Goal: Task Accomplishment & Management: Complete application form

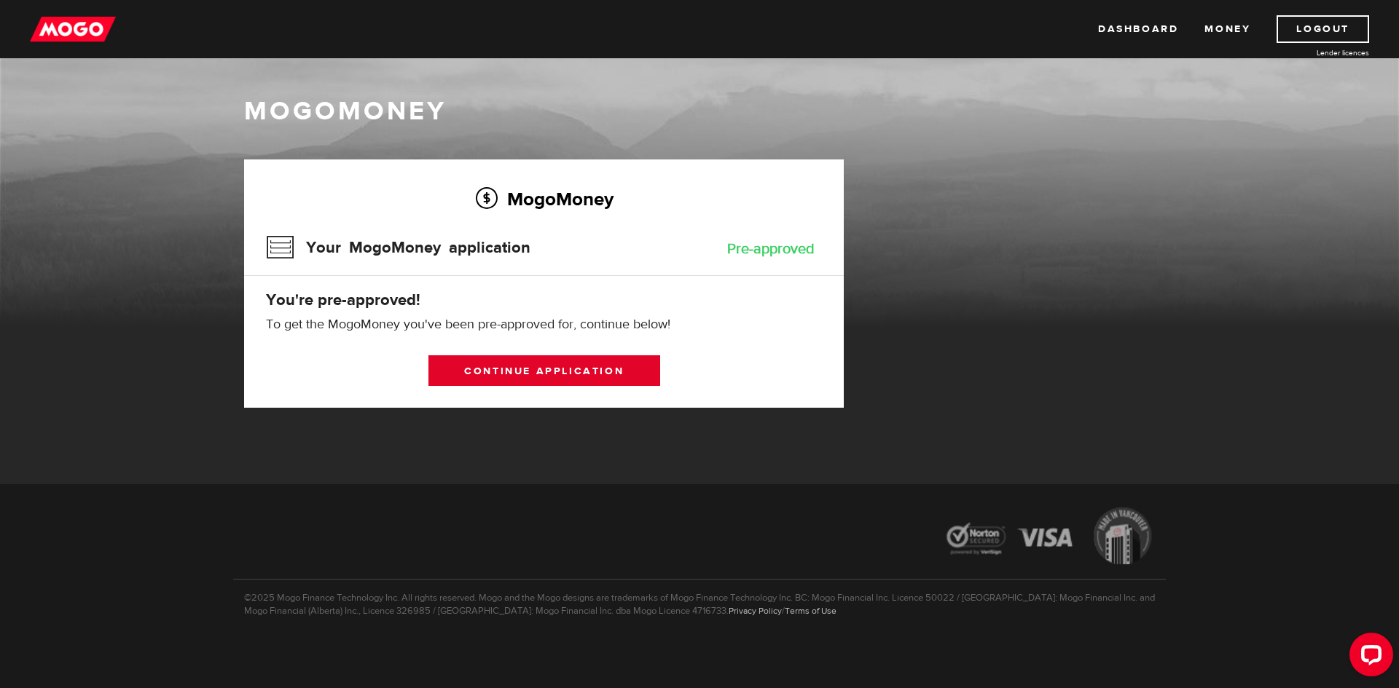
click at [519, 372] on link "Continue application" at bounding box center [544, 371] width 232 height 31
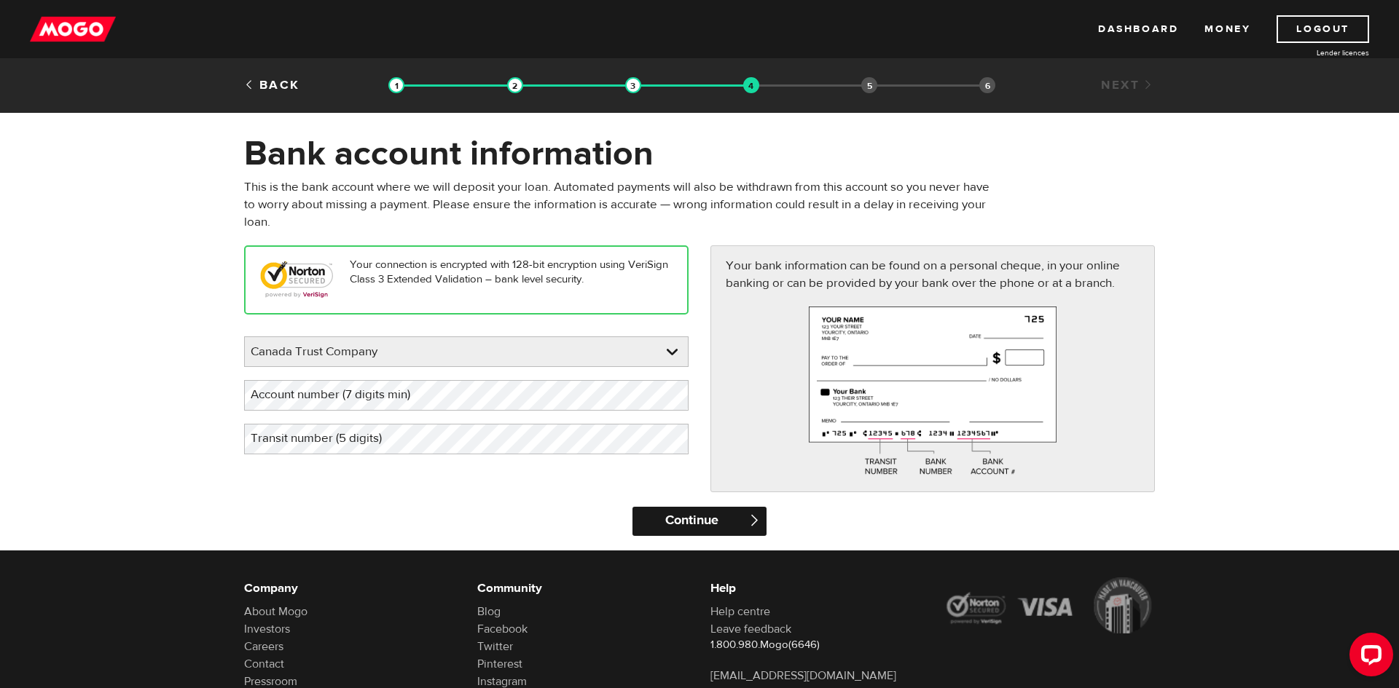
click at [696, 518] on input "Continue" at bounding box center [698, 521] width 133 height 29
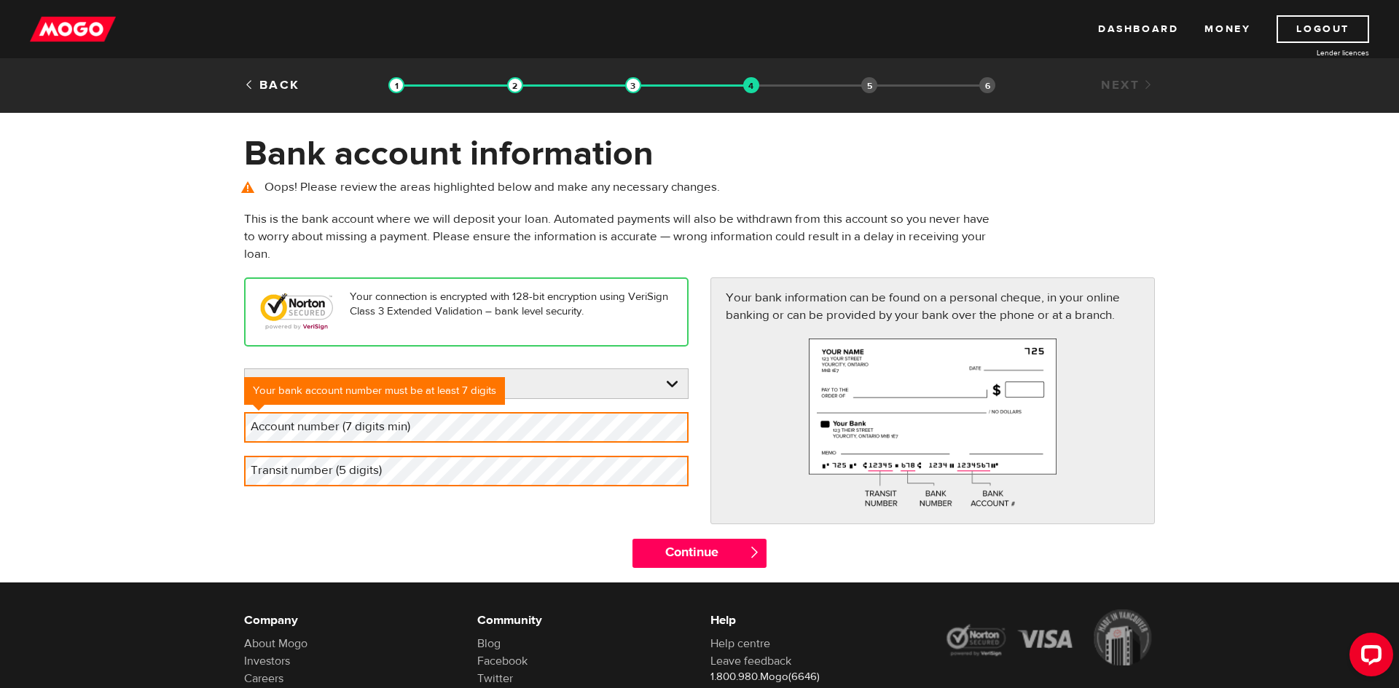
click at [385, 433] on label "Account number (7 digits min)" at bounding box center [342, 427] width 196 height 30
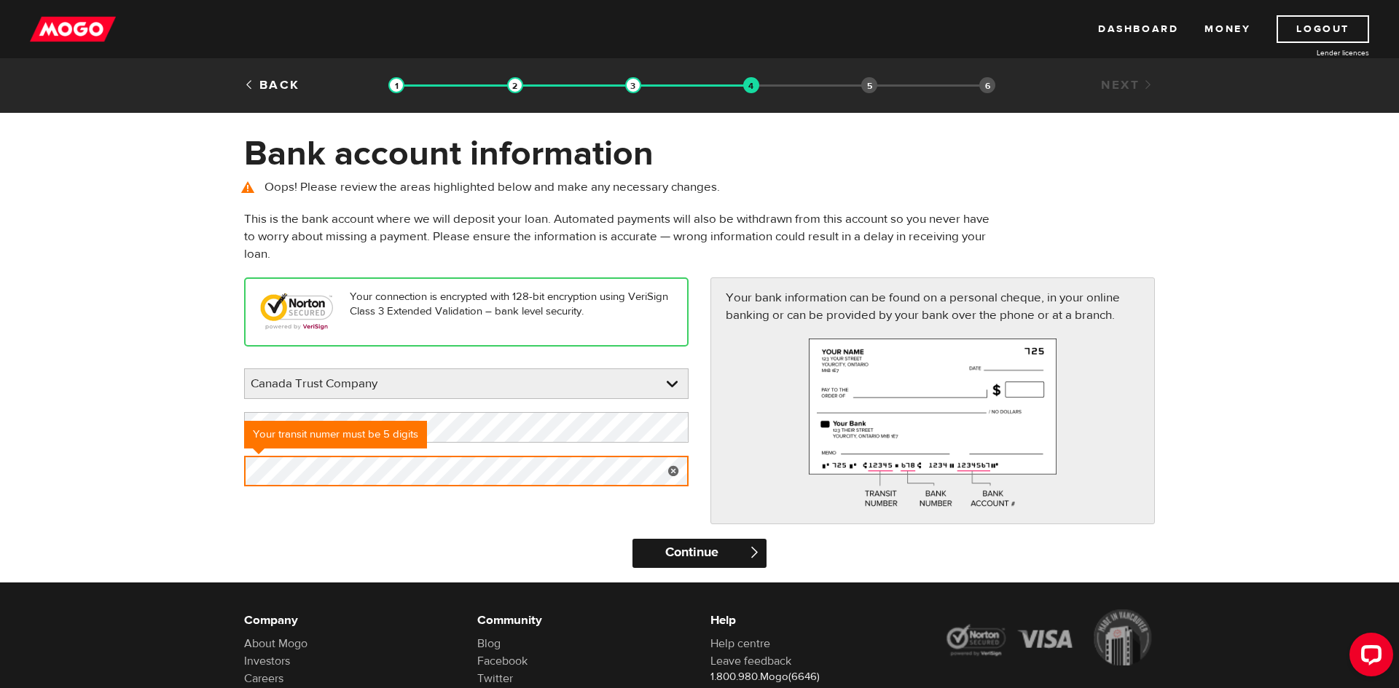
click at [689, 546] on input "Continue" at bounding box center [698, 553] width 133 height 29
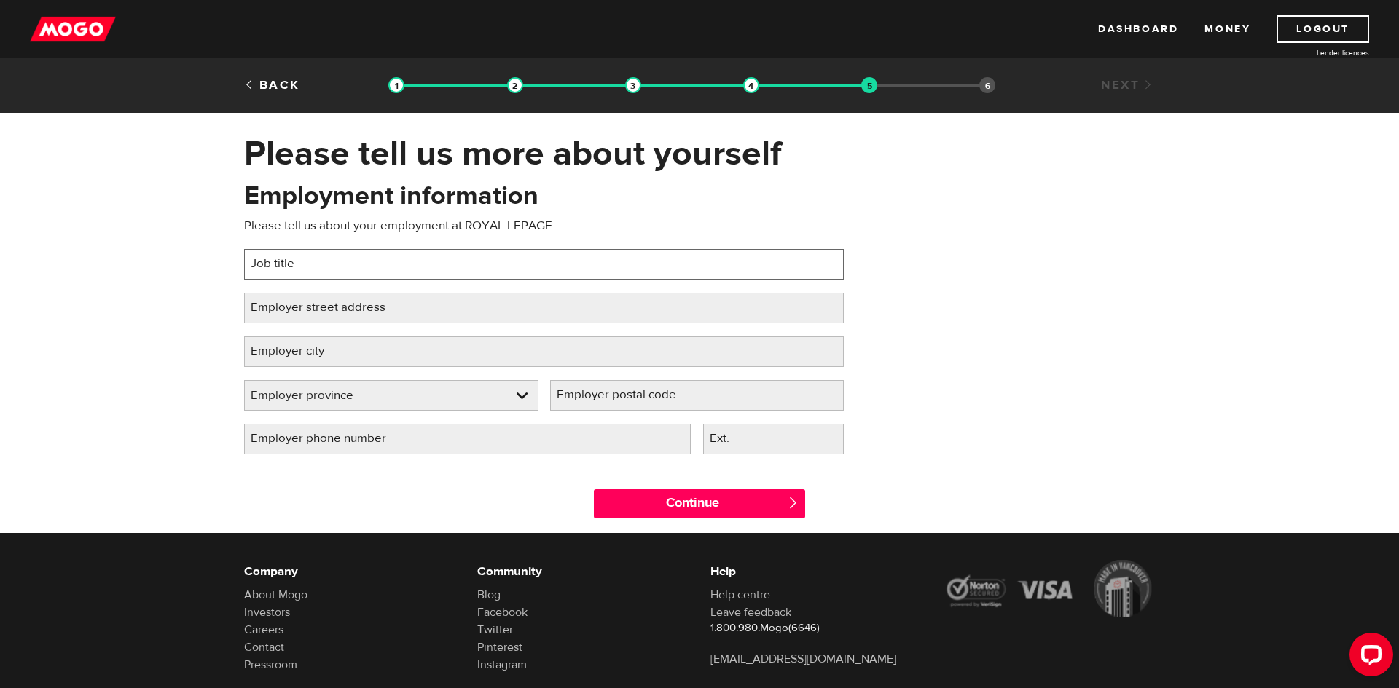
click at [331, 270] on input "Job title" at bounding box center [544, 264] width 600 height 31
type input "r"
type input "real estate"
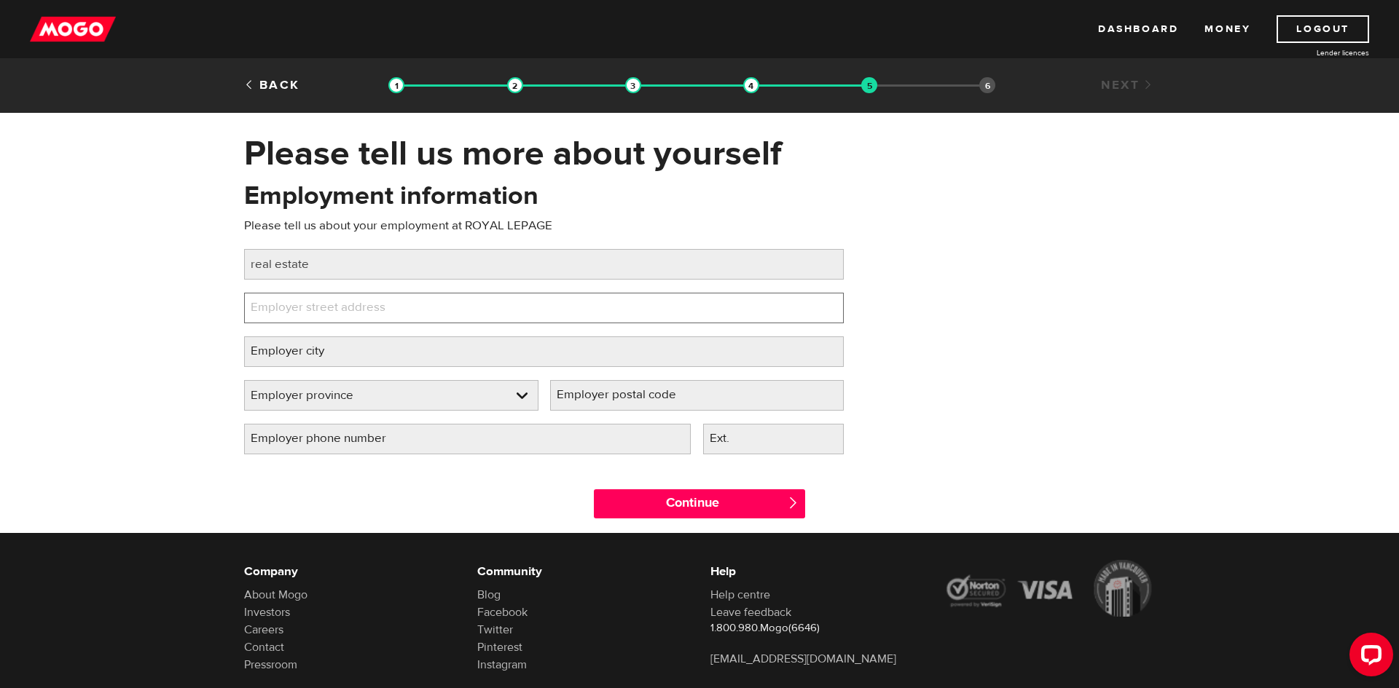
paste input "8 SAMPSON MEWS"
click at [333, 307] on input "8 SAMPSON MEWS" at bounding box center [544, 308] width 600 height 31
click at [382, 314] on input "8 SAMPSON MEWS" at bounding box center [544, 308] width 600 height 31
type input "8 SAMPSON MEWS suite201"
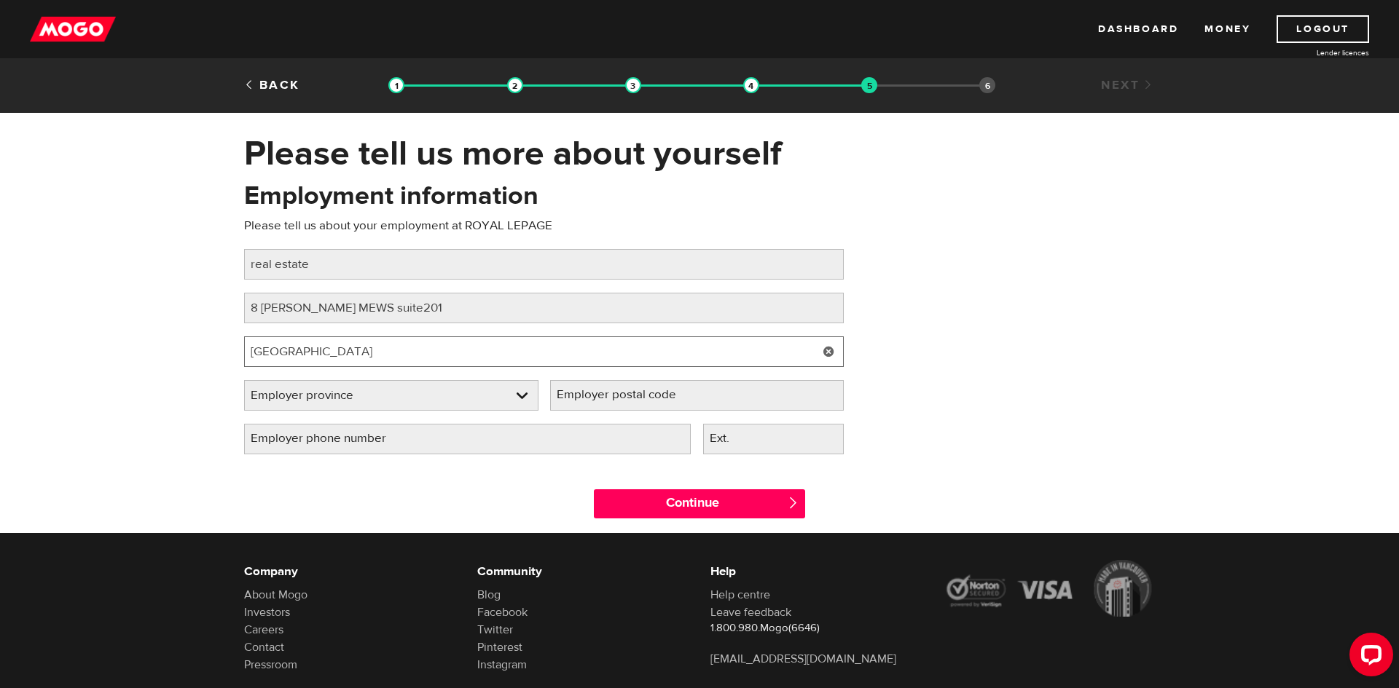
type input "toronto"
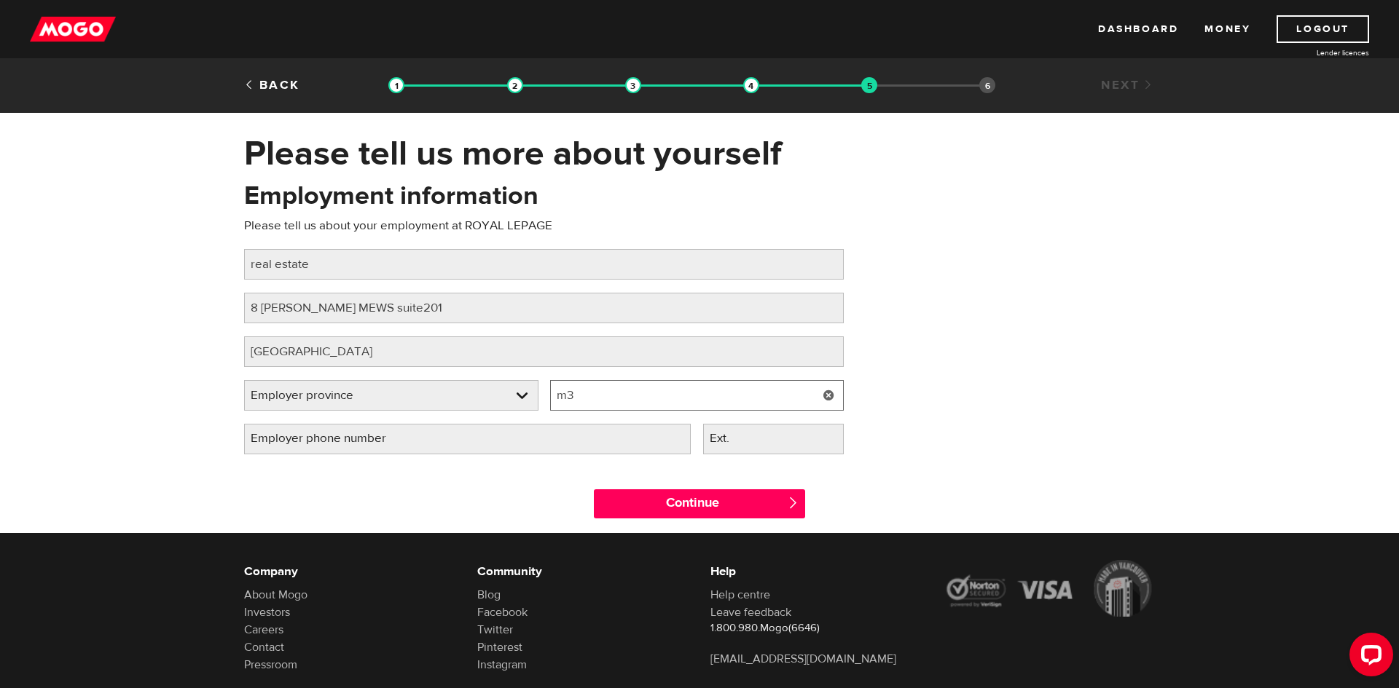
type input "m"
type input "M3C 0H5"
click at [342, 443] on label "Employer phone number" at bounding box center [330, 439] width 172 height 30
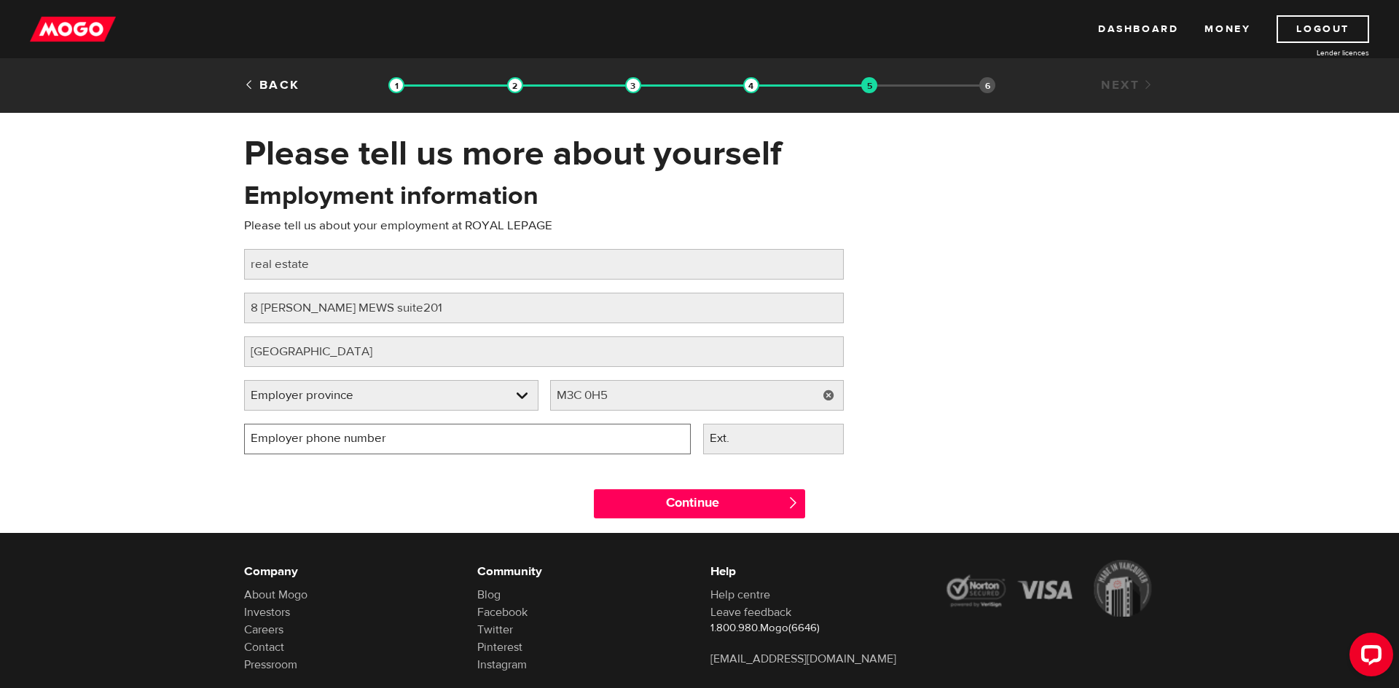
click at [342, 443] on input "Employer phone number" at bounding box center [467, 439] width 447 height 31
click at [346, 388] on link at bounding box center [391, 395] width 293 height 29
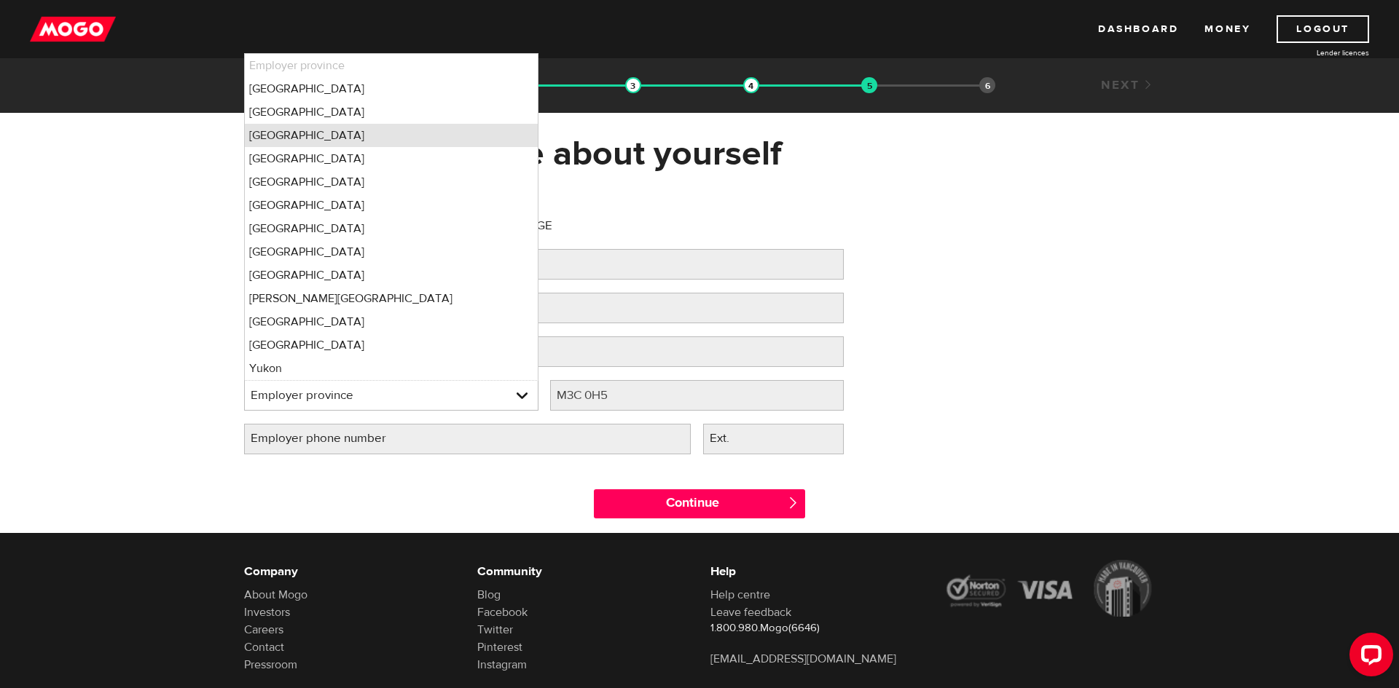
click at [315, 136] on li "Ontario" at bounding box center [391, 135] width 293 height 23
select select "ON"
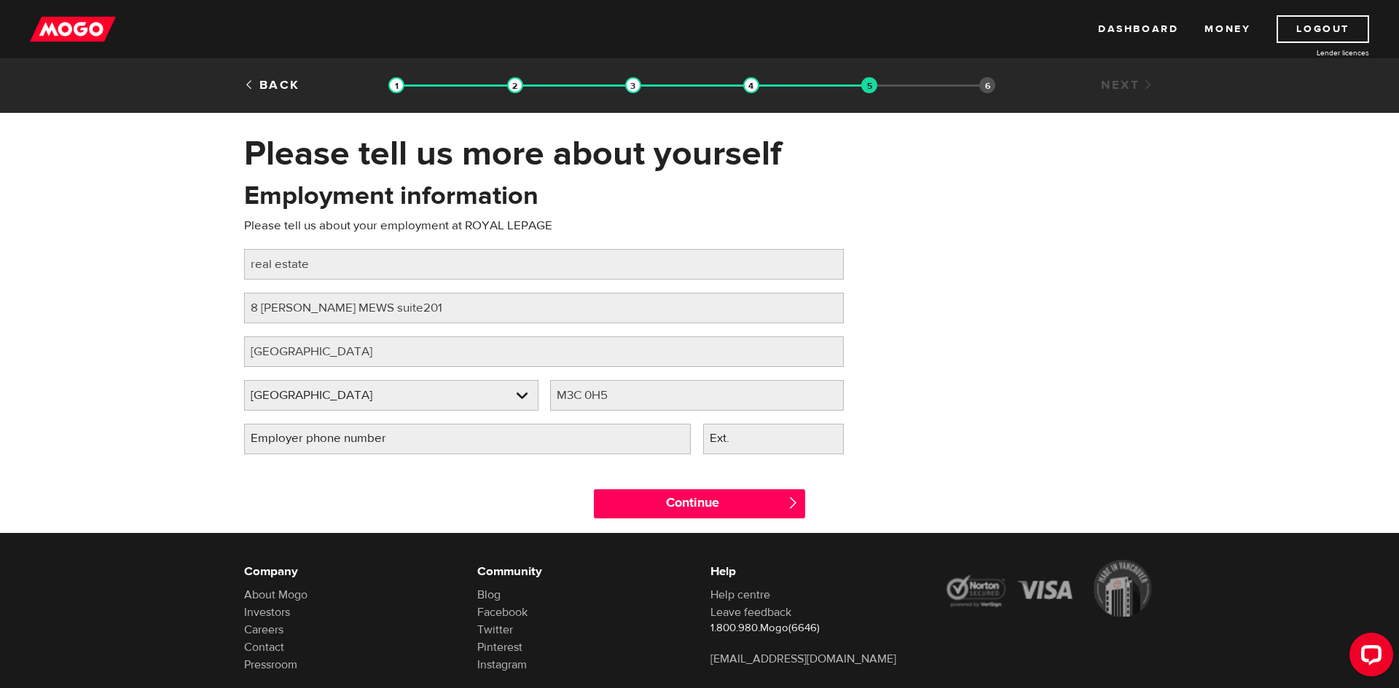
click at [315, 439] on label "Employer phone number" at bounding box center [330, 439] width 172 height 30
click at [315, 439] on input "Employer phone number" at bounding box center [467, 439] width 447 height 31
type input "(437) 929-2855"
click at [688, 503] on input "Continue" at bounding box center [699, 504] width 211 height 29
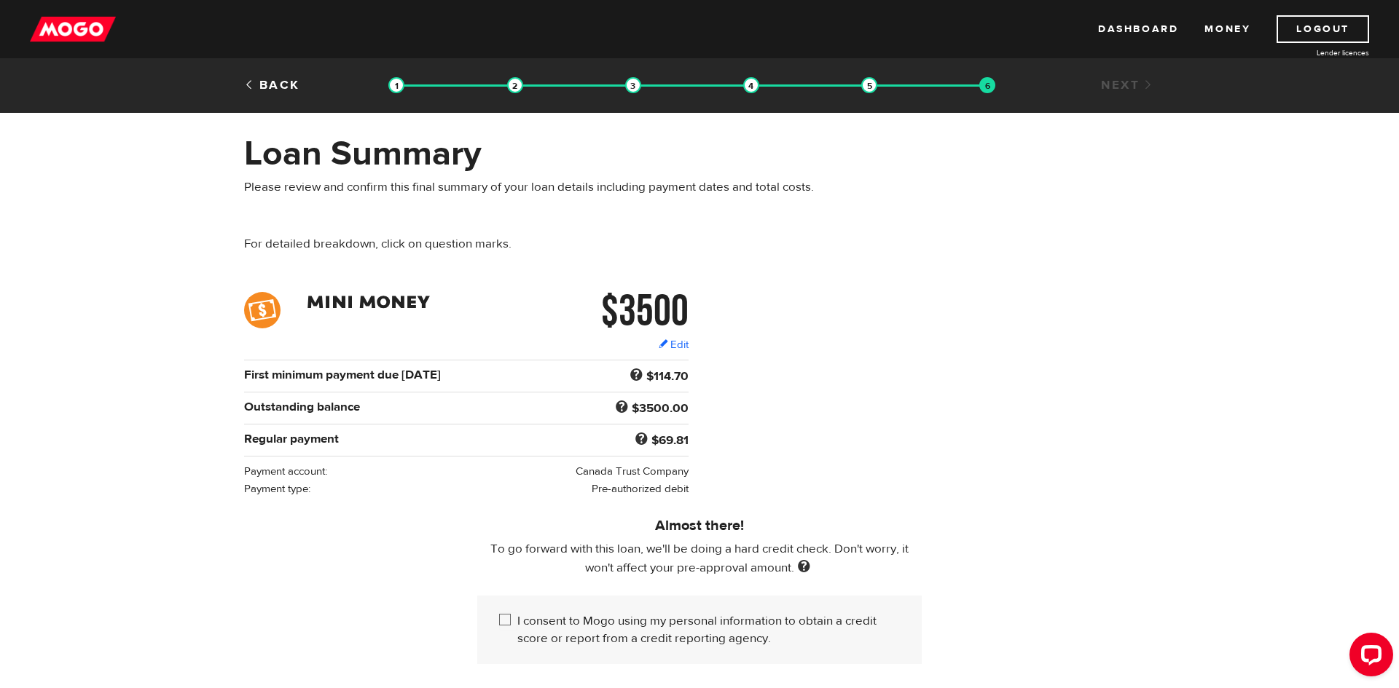
click at [503, 621] on input "I consent to Mogo using my personal information to obtain a credit score or rep…" at bounding box center [508, 622] width 18 height 18
click at [504, 624] on input "I consent to Mogo using my personal information to obtain a credit score or rep…" at bounding box center [508, 622] width 18 height 18
checkbox input "true"
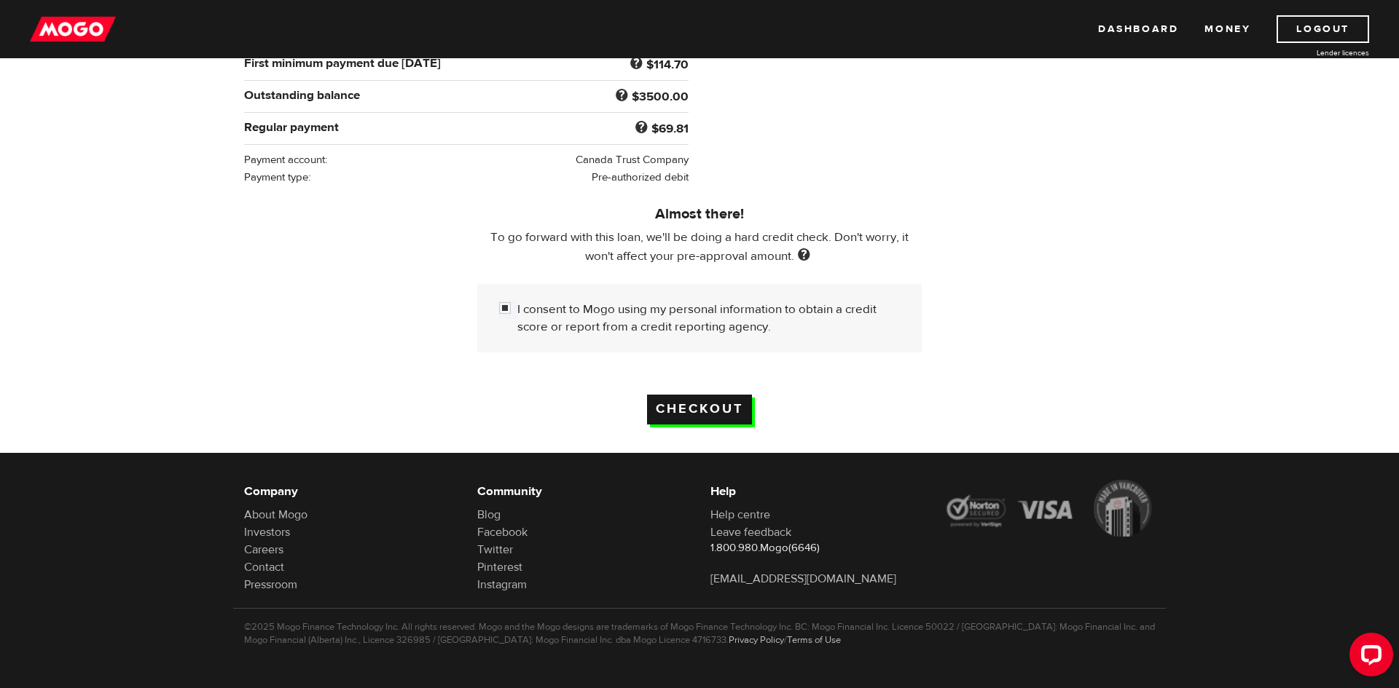
click at [710, 411] on input "Checkout" at bounding box center [699, 410] width 105 height 30
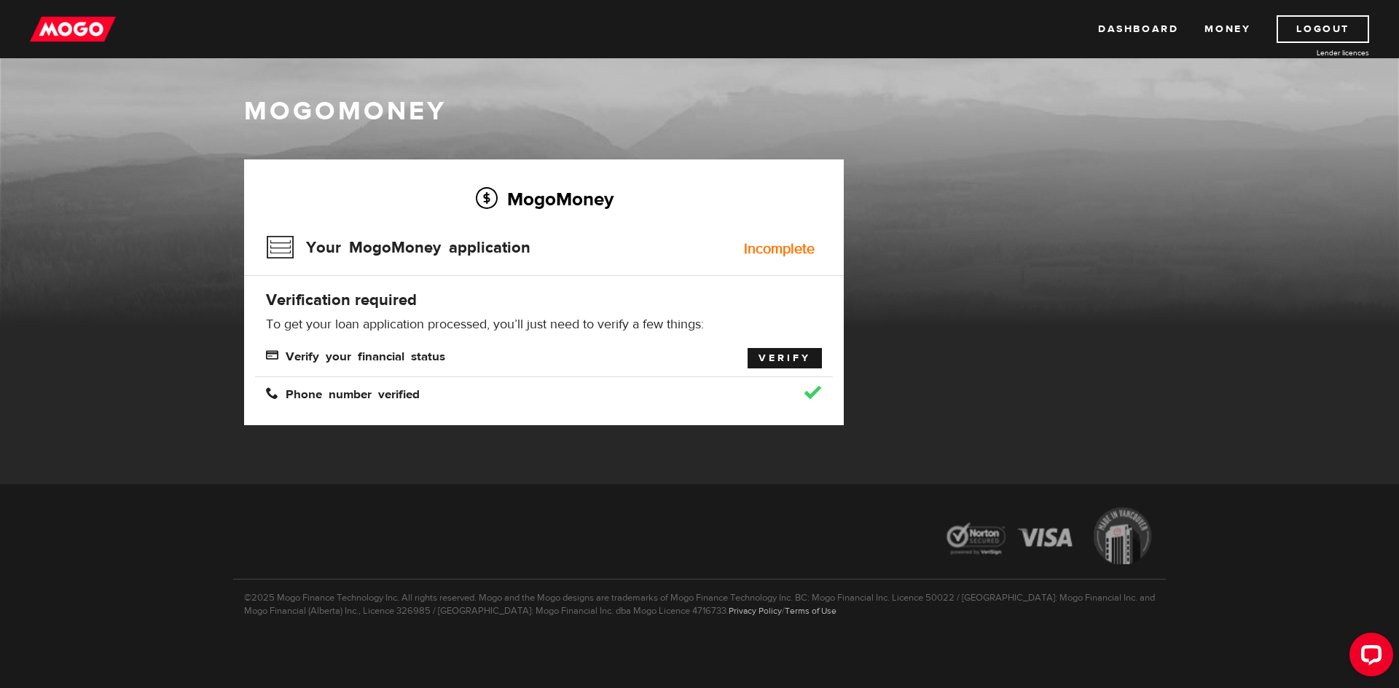
click at [777, 358] on link "Verify" at bounding box center [784, 358] width 74 height 20
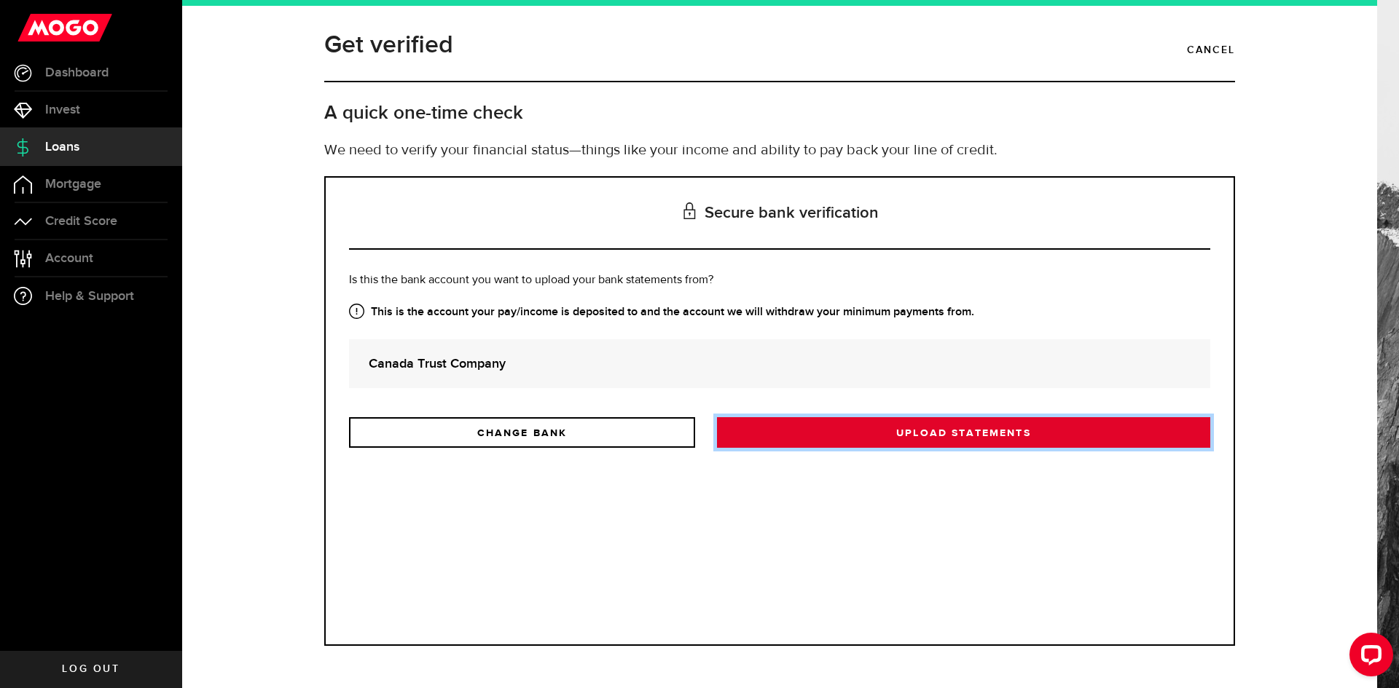
click at [790, 435] on link "Upload statements" at bounding box center [963, 432] width 493 height 31
